Goal: Task Accomplishment & Management: Manage account settings

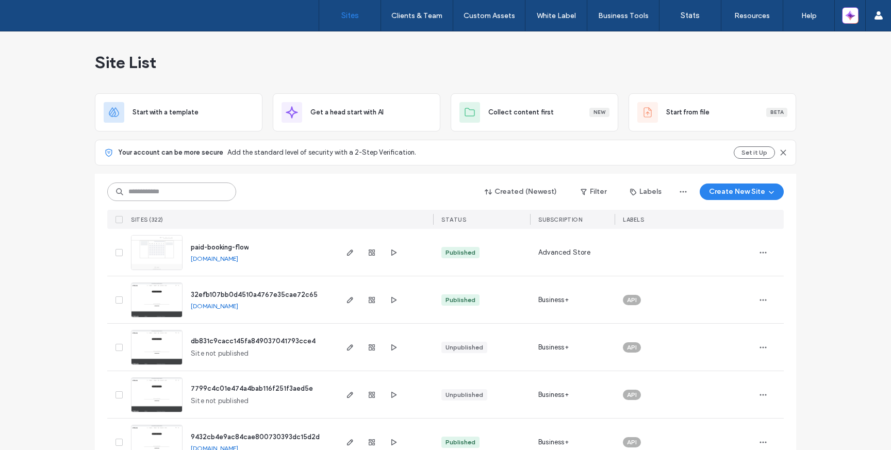
click at [213, 193] on input at bounding box center [171, 191] width 129 height 19
paste input "**********"
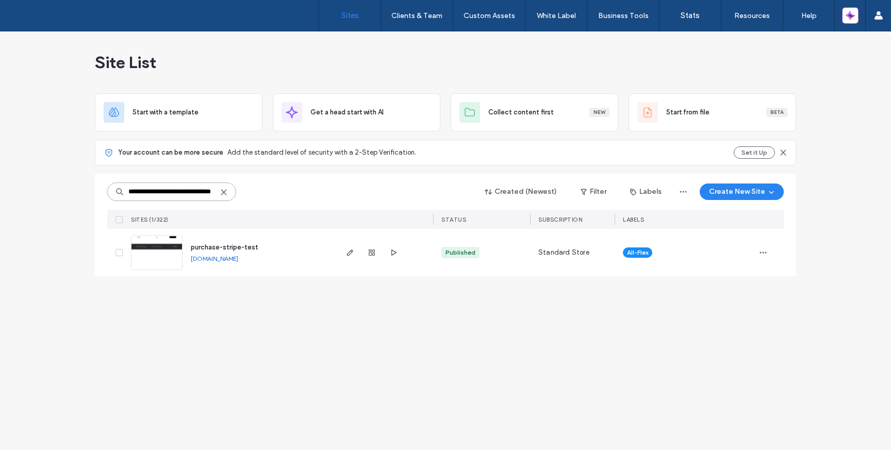
type input "**********"
click at [229, 247] on span "purchase-stripe-test" at bounding box center [225, 247] width 68 height 8
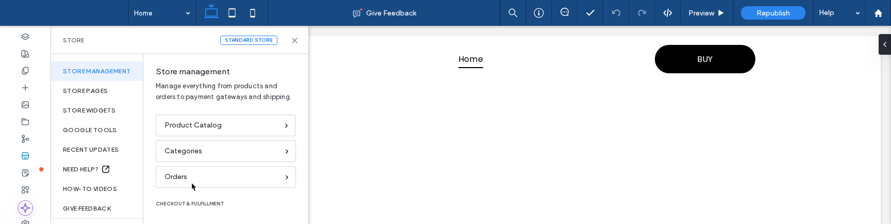
scroll to position [81, 0]
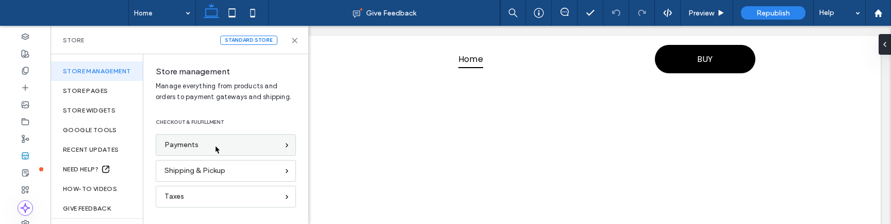
click at [214, 144] on div "Payments" at bounding box center [221, 144] width 114 height 11
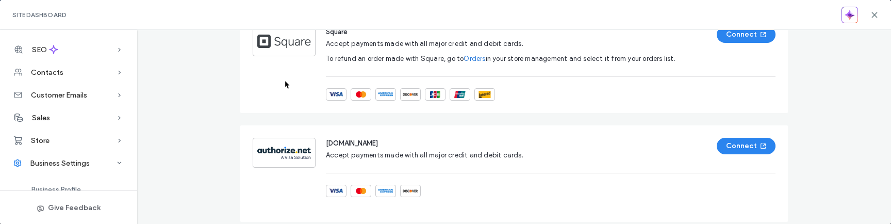
scroll to position [550, 0]
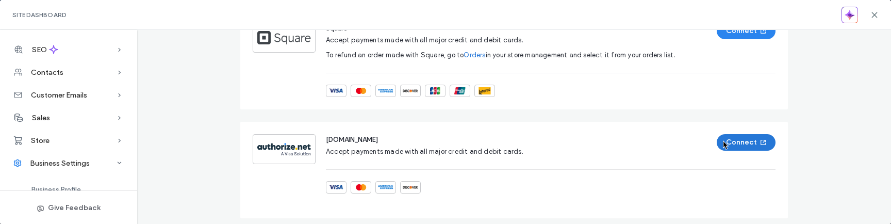
click at [722, 140] on button "Connect" at bounding box center [745, 142] width 59 height 16
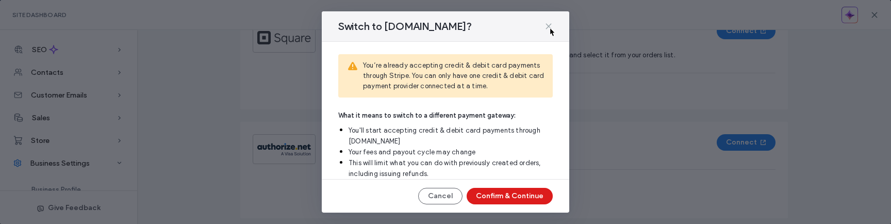
click at [549, 27] on use at bounding box center [548, 26] width 5 height 5
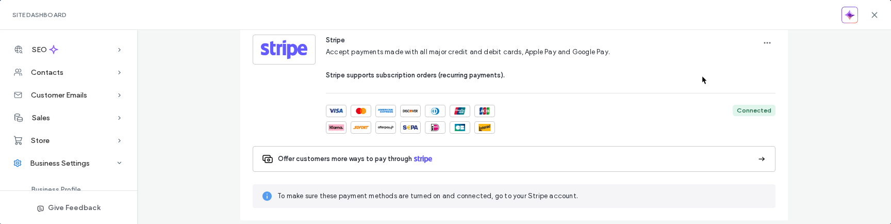
scroll to position [93, 0]
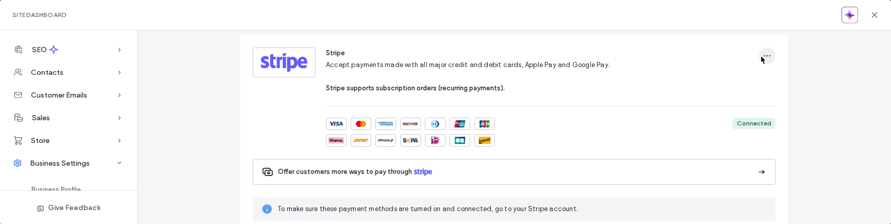
click at [764, 55] on use "button" at bounding box center [767, 56] width 7 height 2
click at [692, 78] on div "Stripe Accept payments made with all major credit and debit cards, Apple Pay an…" at bounding box center [550, 70] width 449 height 46
click at [518, 129] on div "Connected" at bounding box center [550, 131] width 449 height 29
click at [565, 104] on div "Stripe Accept payments made with all major credit and debit cards, Apple Pay an…" at bounding box center [550, 96] width 449 height 99
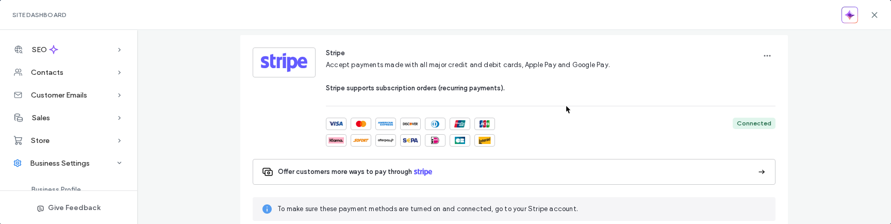
click at [565, 104] on div "Stripe Accept payments made with all major credit and debit cards, Apple Pay an…" at bounding box center [550, 96] width 449 height 99
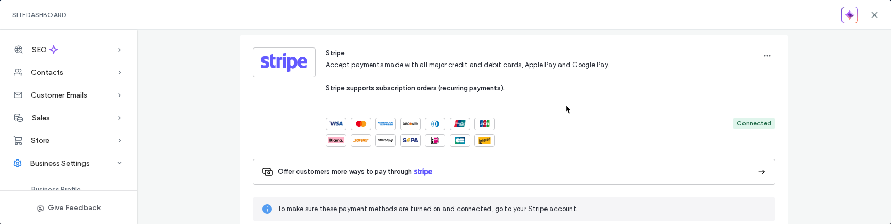
click at [565, 104] on div "Stripe Accept payments made with all major credit and debit cards, Apple Pay an…" at bounding box center [550, 96] width 449 height 99
click at [541, 97] on div "Stripe Accept payments made with all major credit and debit cards, Apple Pay an…" at bounding box center [550, 96] width 449 height 99
